Goal: Check status: Check status

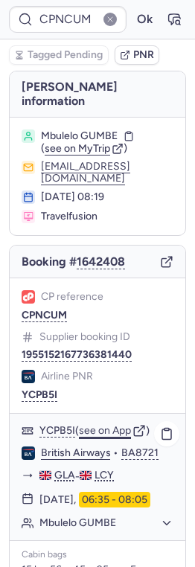
click at [99, 425] on button "see on App" at bounding box center [105, 431] width 52 height 12
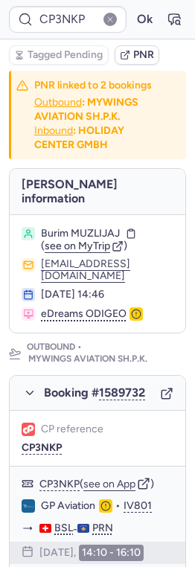
type input "CPBY2R"
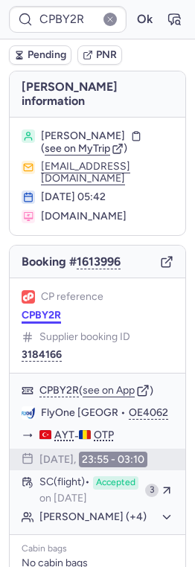
click at [46, 309] on button "CPBY2R" at bounding box center [41, 315] width 39 height 12
click at [115, 384] on button "see on App" at bounding box center [109, 390] width 52 height 12
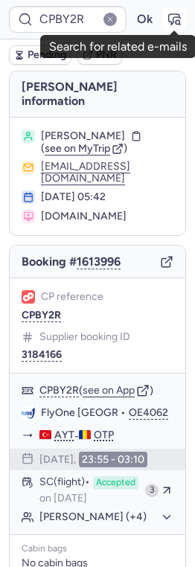
click at [177, 22] on icon "button" at bounding box center [174, 19] width 15 height 15
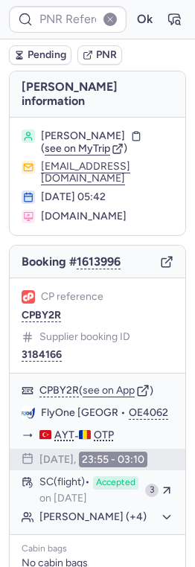
type input "CPBY2R"
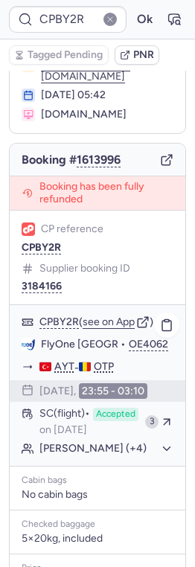
scroll to position [287, 0]
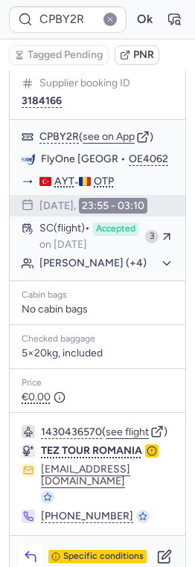
click at [34, 544] on button "button" at bounding box center [31, 556] width 24 height 24
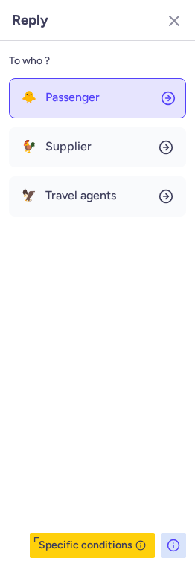
click at [84, 102] on span "Passenger" at bounding box center [72, 97] width 54 height 13
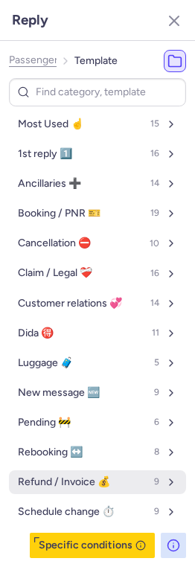
click at [59, 474] on button "Refund / Invoice 💰 9" at bounding box center [97, 482] width 177 height 24
select select "en"
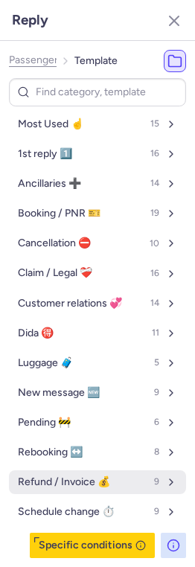
select select "en"
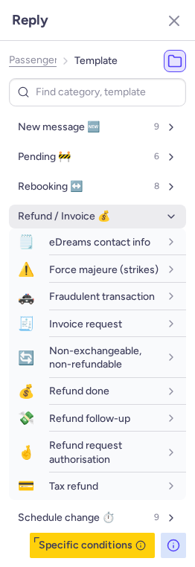
scroll to position [268, 0]
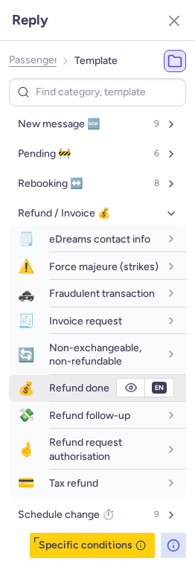
click at [51, 392] on span "Refund done" at bounding box center [79, 387] width 60 height 13
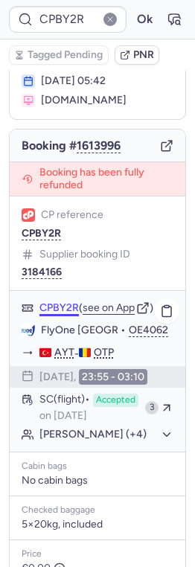
scroll to position [118, 0]
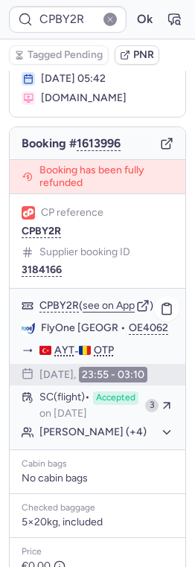
click at [62, 436] on button "[PERSON_NAME] (+4)" at bounding box center [106, 431] width 134 height 13
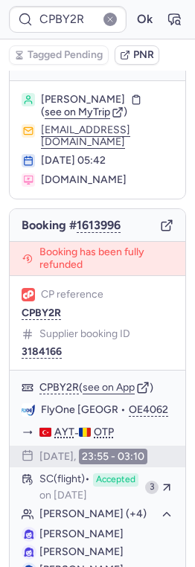
scroll to position [36, 0]
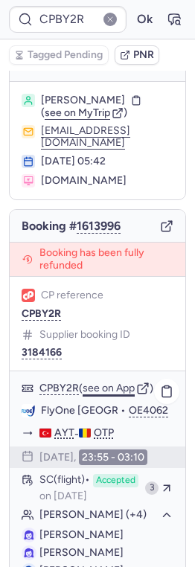
click at [110, 382] on button "see on App" at bounding box center [109, 388] width 52 height 12
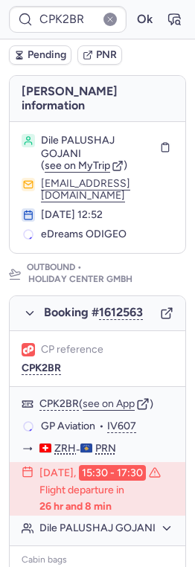
scroll to position [92, 0]
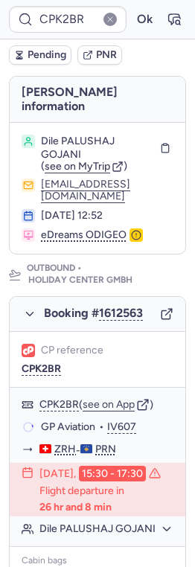
type input "CPBY2R"
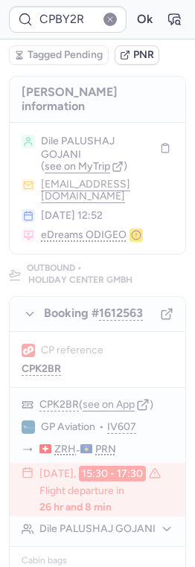
scroll to position [0, 0]
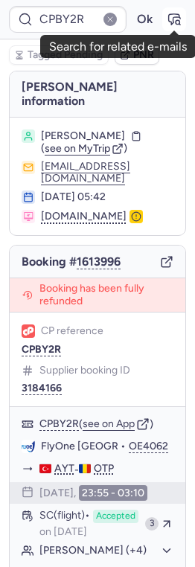
click at [167, 18] on icon "button" at bounding box center [174, 19] width 15 height 15
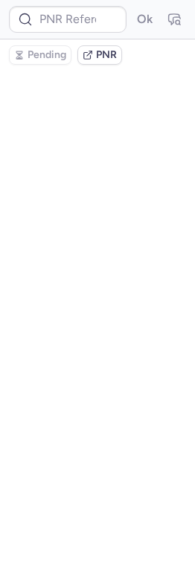
type input "CPBY2R"
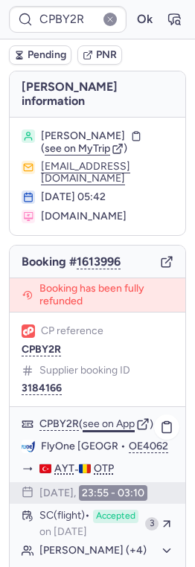
click at [121, 418] on button "see on App" at bounding box center [109, 424] width 52 height 12
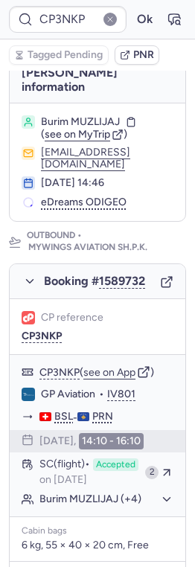
scroll to position [112, 0]
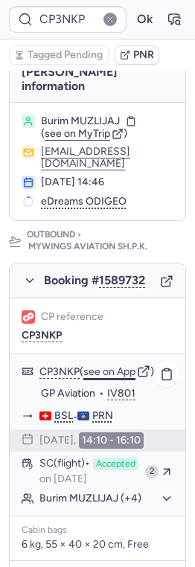
click at [110, 366] on button "see on App" at bounding box center [109, 372] width 52 height 12
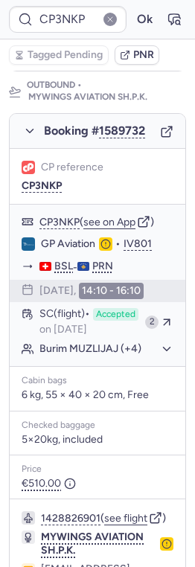
scroll to position [260, 0]
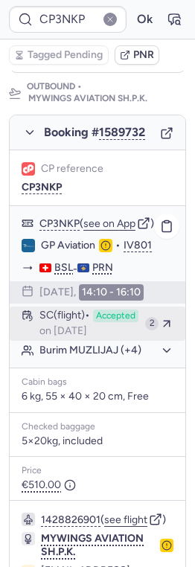
click at [115, 309] on div "SC (flight) Accepted on [DATE]" at bounding box center [89, 323] width 100 height 28
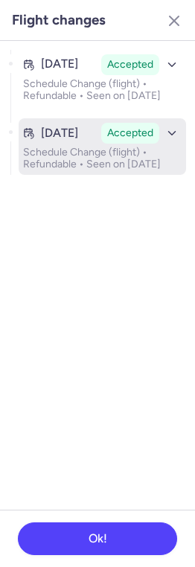
click at [137, 166] on p "Schedule Change (flight) • Refundable • Seen on [DATE]" at bounding box center [102, 158] width 158 height 24
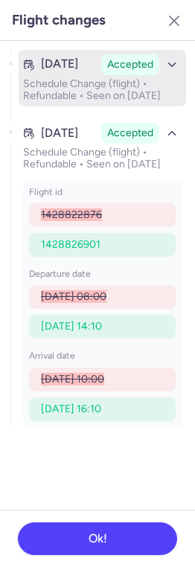
click at [125, 97] on p "Schedule Change (flight) • Refundable • Seen on [DATE]" at bounding box center [102, 90] width 158 height 24
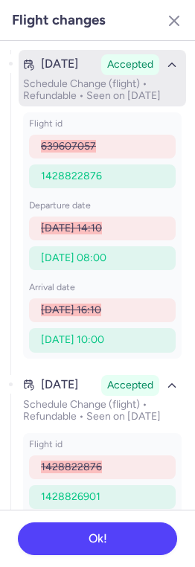
click at [125, 96] on p "Schedule Change (flight) • Refundable • Seen on [DATE]" at bounding box center [102, 90] width 158 height 24
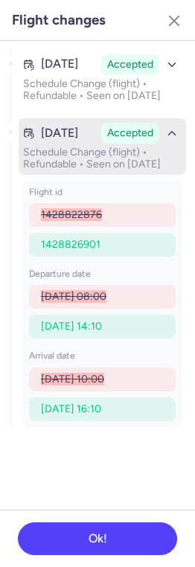
click at [126, 170] on p "Schedule Change (flight) • Refundable • Seen on [DATE]" at bounding box center [102, 158] width 158 height 24
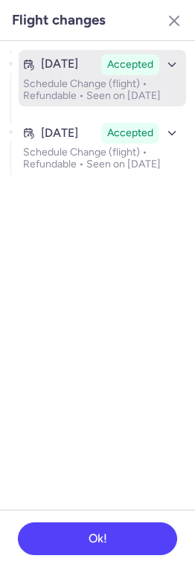
click at [168, 65] on icon "button" at bounding box center [171, 64] width 13 height 13
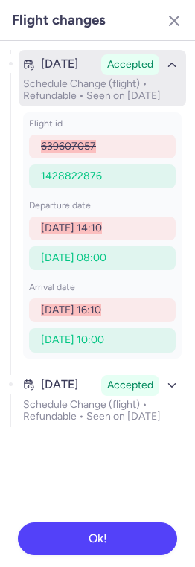
click at [168, 65] on icon "button" at bounding box center [171, 64] width 13 height 13
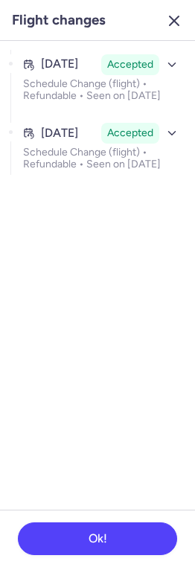
click at [171, 10] on button "button" at bounding box center [174, 21] width 24 height 24
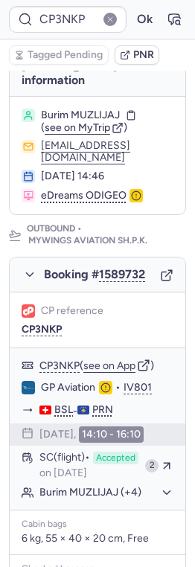
scroll to position [39, 0]
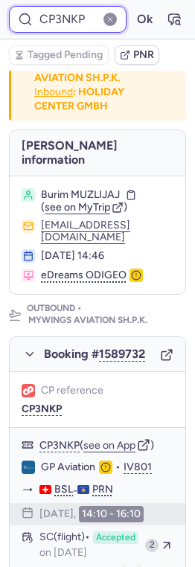
click at [62, 21] on input "CP3NKP" at bounding box center [67, 19] width 117 height 27
paste input "8E3T"
click at [132, 7] on button "Ok" at bounding box center [144, 19] width 24 height 24
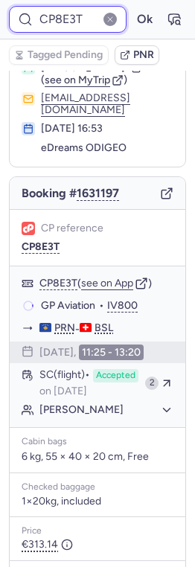
scroll to position [68, 0]
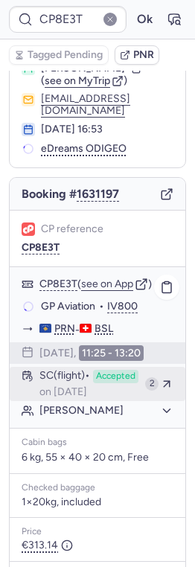
click at [88, 370] on span "SC (flight)" at bounding box center [64, 376] width 51 height 13
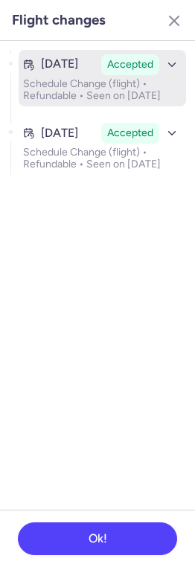
click at [125, 76] on button "[DATE] Accepted Schedule Change (flight) • Refundable • Seen on [DATE]" at bounding box center [102, 78] width 167 height 57
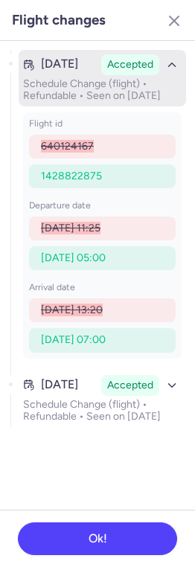
click at [125, 86] on p "Schedule Change (flight) • Refundable • Seen on [DATE]" at bounding box center [102, 90] width 158 height 24
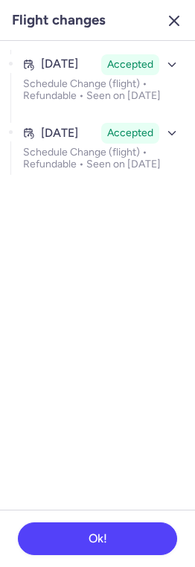
click at [175, 24] on icon "button" at bounding box center [174, 21] width 18 height 18
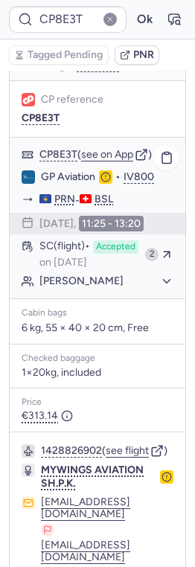
scroll to position [280, 0]
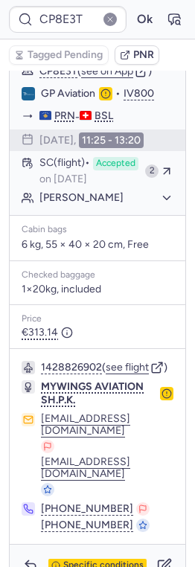
type input "CP3NKP"
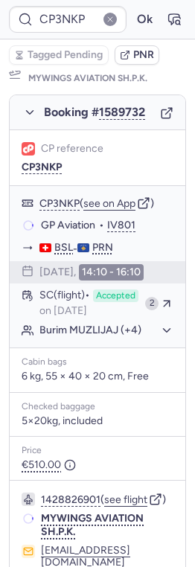
scroll to position [251, 0]
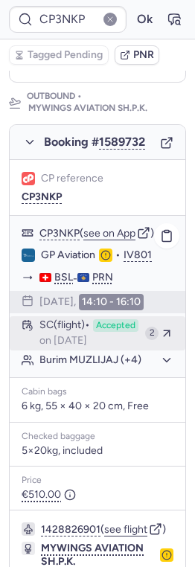
click at [142, 317] on button "SC (flight) Accepted on [DATE] 2" at bounding box center [97, 333] width 175 height 34
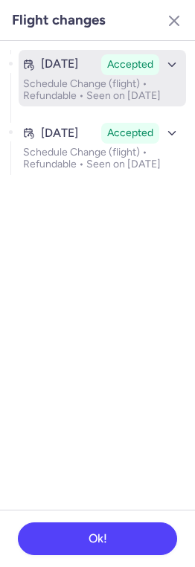
click at [113, 80] on p "Schedule Change (flight) • Refundable • Seen on [DATE]" at bounding box center [102, 90] width 158 height 24
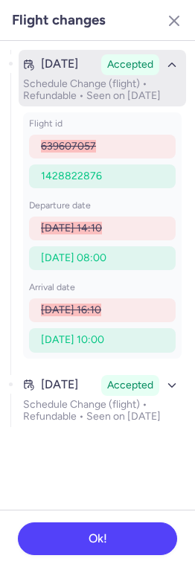
click at [168, 68] on icon "button" at bounding box center [171, 64] width 13 height 13
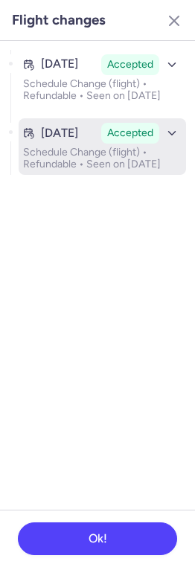
click at [159, 134] on div "Accepted" at bounding box center [141, 133] width 80 height 21
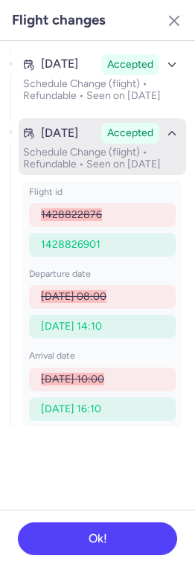
click at [167, 139] on icon "button" at bounding box center [171, 132] width 13 height 13
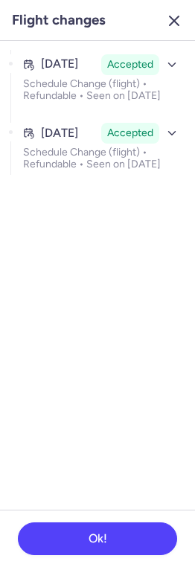
click at [180, 23] on icon "button" at bounding box center [174, 21] width 18 height 18
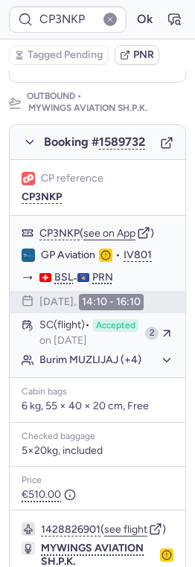
click at [111, 21] on button "button" at bounding box center [109, 19] width 13 height 13
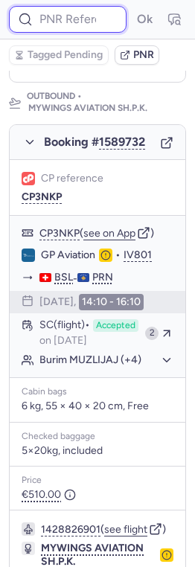
click at [77, 21] on input at bounding box center [67, 19] width 117 height 27
click at [132, 7] on button "Ok" at bounding box center [144, 19] width 24 height 24
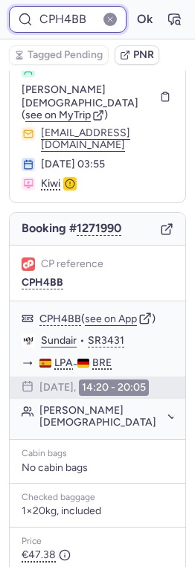
scroll to position [0, 0]
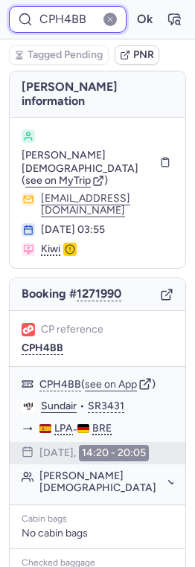
click at [91, 22] on input "CPH4BB" at bounding box center [67, 19] width 117 height 27
click at [132, 7] on button "Ok" at bounding box center [144, 19] width 24 height 24
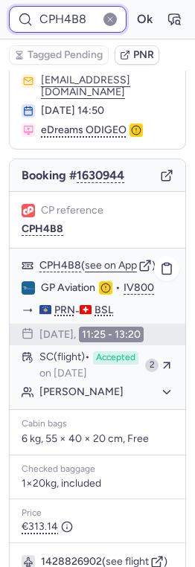
scroll to position [97, 0]
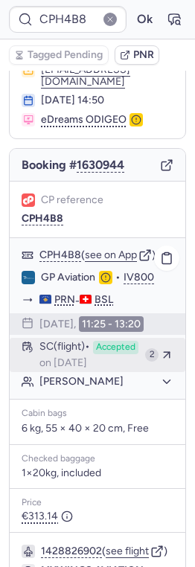
click at [96, 341] on div "SC (flight) Accepted on [DATE]" at bounding box center [89, 355] width 100 height 28
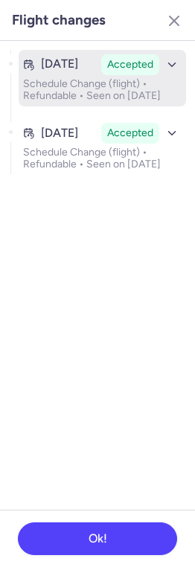
click at [142, 102] on p "Schedule Change (flight) • Refundable • Seen on [DATE]" at bounding box center [102, 90] width 158 height 24
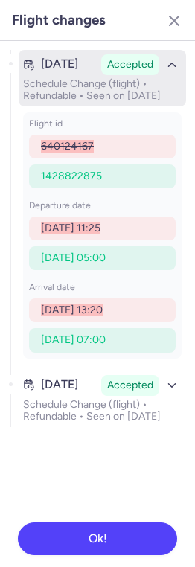
click at [142, 102] on p "Schedule Change (flight) • Refundable • Seen on [DATE]" at bounding box center [102, 90] width 158 height 24
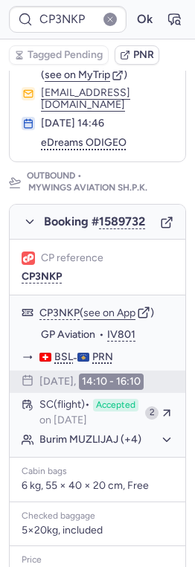
scroll to position [171, 0]
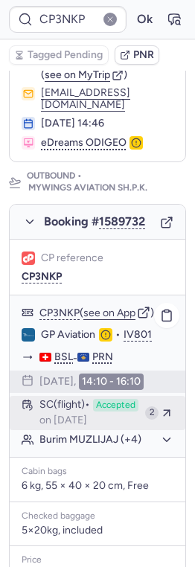
click at [84, 399] on div "SC (flight) Accepted on [DATE]" at bounding box center [89, 413] width 100 height 28
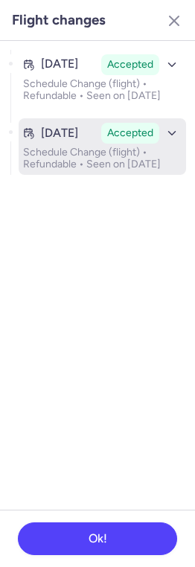
click at [91, 170] on p "Schedule Change (flight) • Refundable • Seen on [DATE]" at bounding box center [102, 158] width 158 height 24
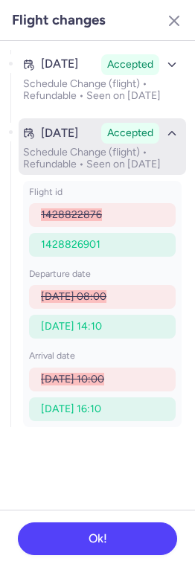
click at [91, 170] on p "Schedule Change (flight) • Refundable • Seen on [DATE]" at bounding box center [102, 158] width 158 height 24
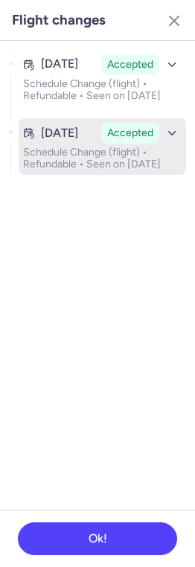
click at [77, 161] on p "Schedule Change (flight) • Refundable • Seen on [DATE]" at bounding box center [102, 158] width 158 height 24
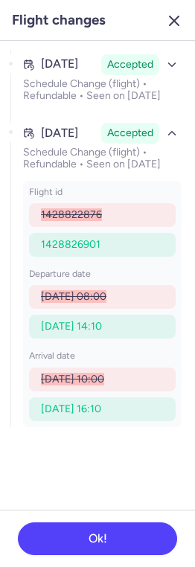
click at [172, 20] on icon "button" at bounding box center [174, 21] width 18 height 18
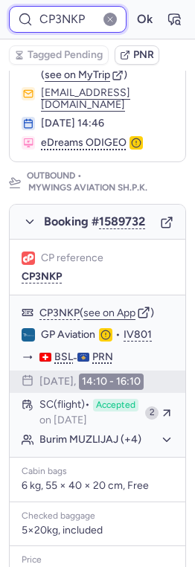
click at [83, 27] on input "CP3NKP" at bounding box center [67, 19] width 117 height 27
click at [132, 7] on button "Ok" at bounding box center [144, 19] width 24 height 24
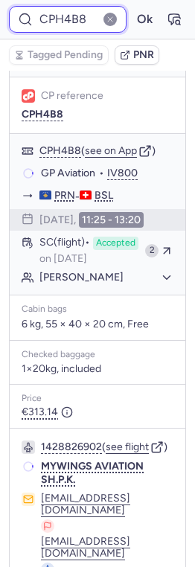
scroll to position [74, 0]
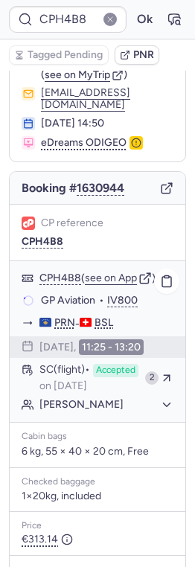
click at [58, 291] on div "CPH4B8 ( see on App )" at bounding box center [97, 300] width 175 height 19
click at [107, 294] on button "CPH4B8" at bounding box center [122, 300] width 30 height 13
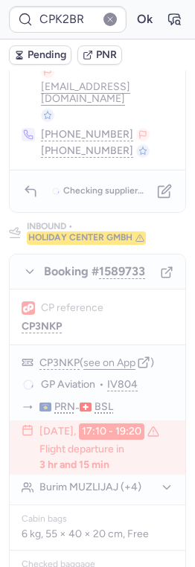
scroll to position [823, 0]
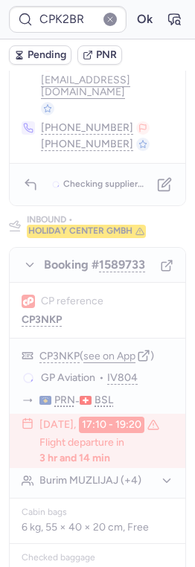
type input "CP3NKP"
